Goal: Find specific page/section: Find specific page/section

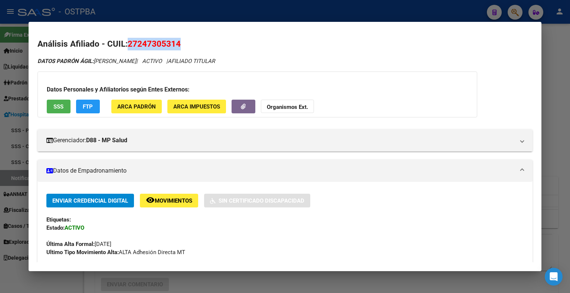
scroll to position [148, 0]
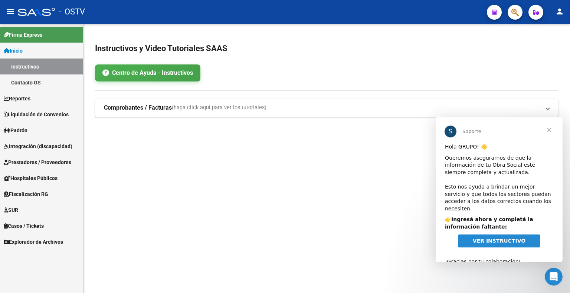
click at [548, 129] on span "Cerrar" at bounding box center [548, 130] width 27 height 27
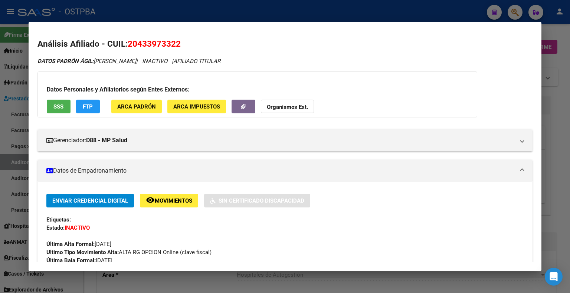
scroll to position [222, 0]
